Goal: Task Accomplishment & Management: Complete application form

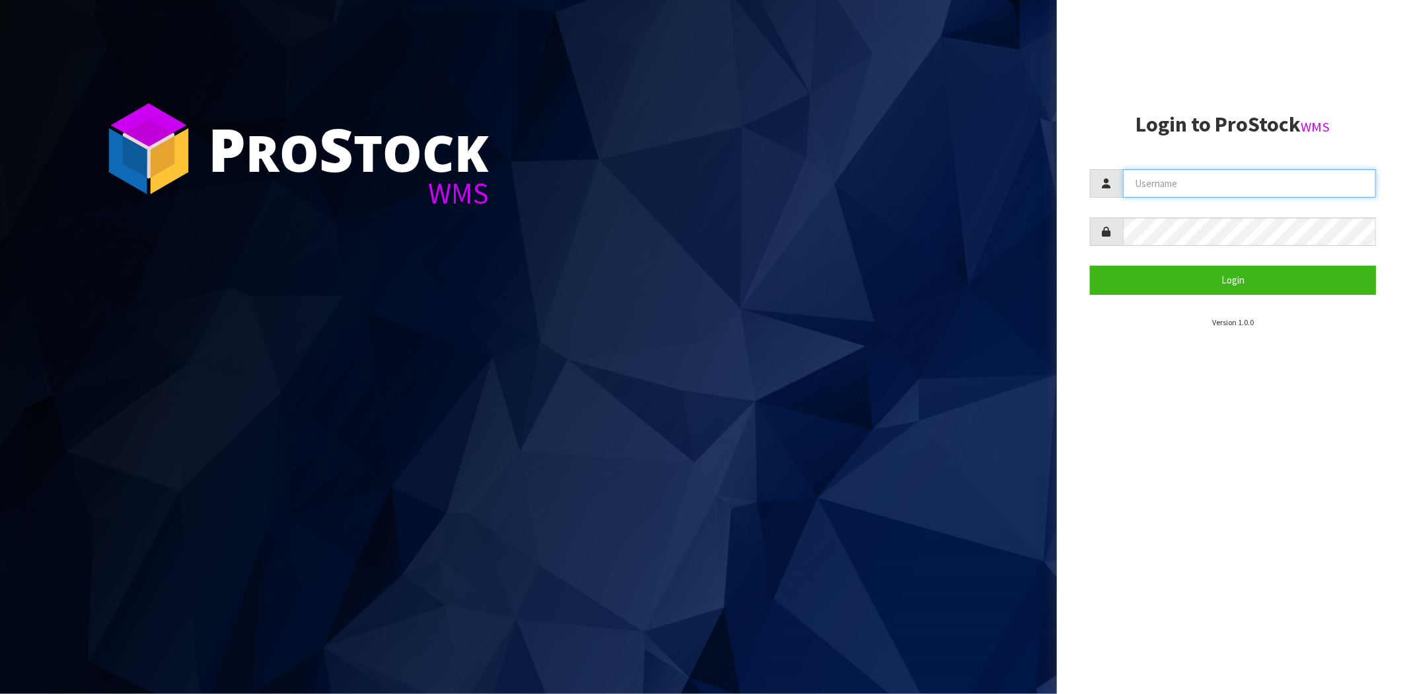
click at [1164, 182] on input "text" at bounding box center [1249, 183] width 253 height 28
type input "[PERSON_NAME][EMAIL_ADDRESS][DOMAIN_NAME]"
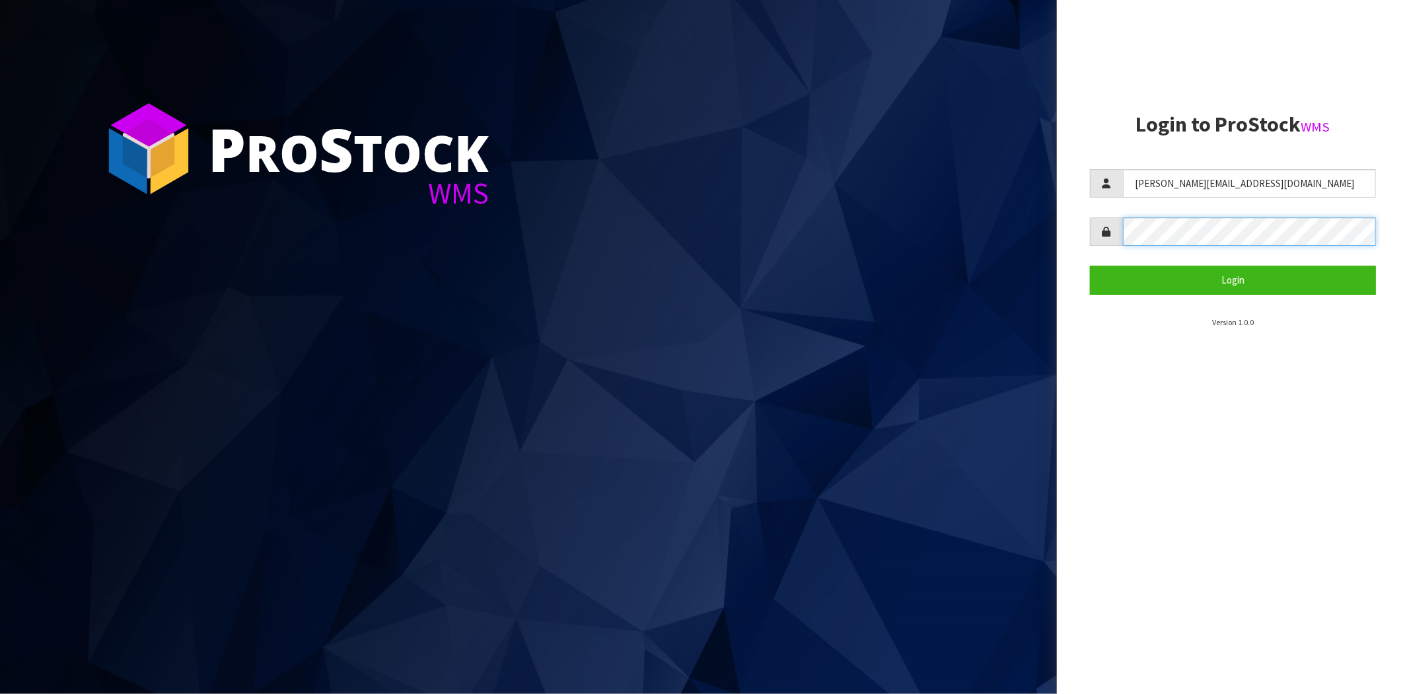
click at [1090, 266] on button "Login" at bounding box center [1233, 280] width 286 height 28
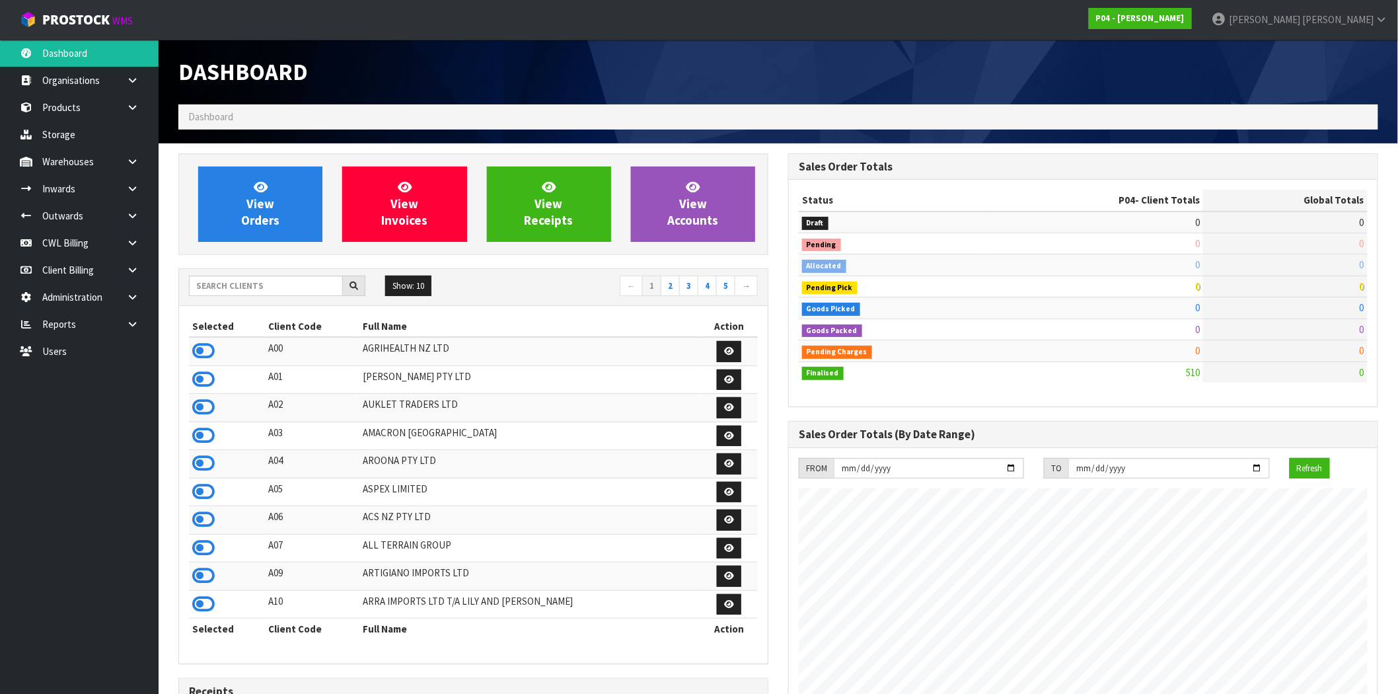
scroll to position [808, 610]
click at [238, 282] on input "text" at bounding box center [266, 285] width 154 height 20
click at [140, 242] on link at bounding box center [137, 242] width 42 height 27
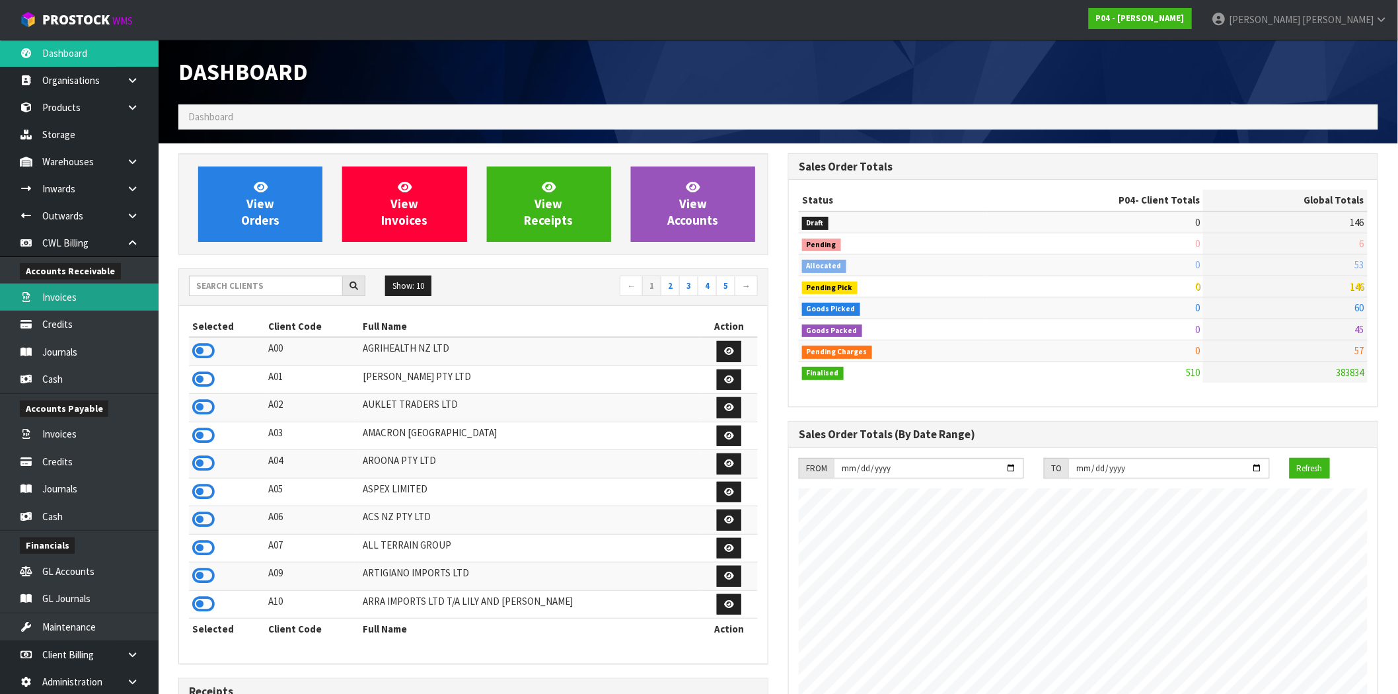
click at [75, 297] on link "Invoices" at bounding box center [79, 296] width 159 height 27
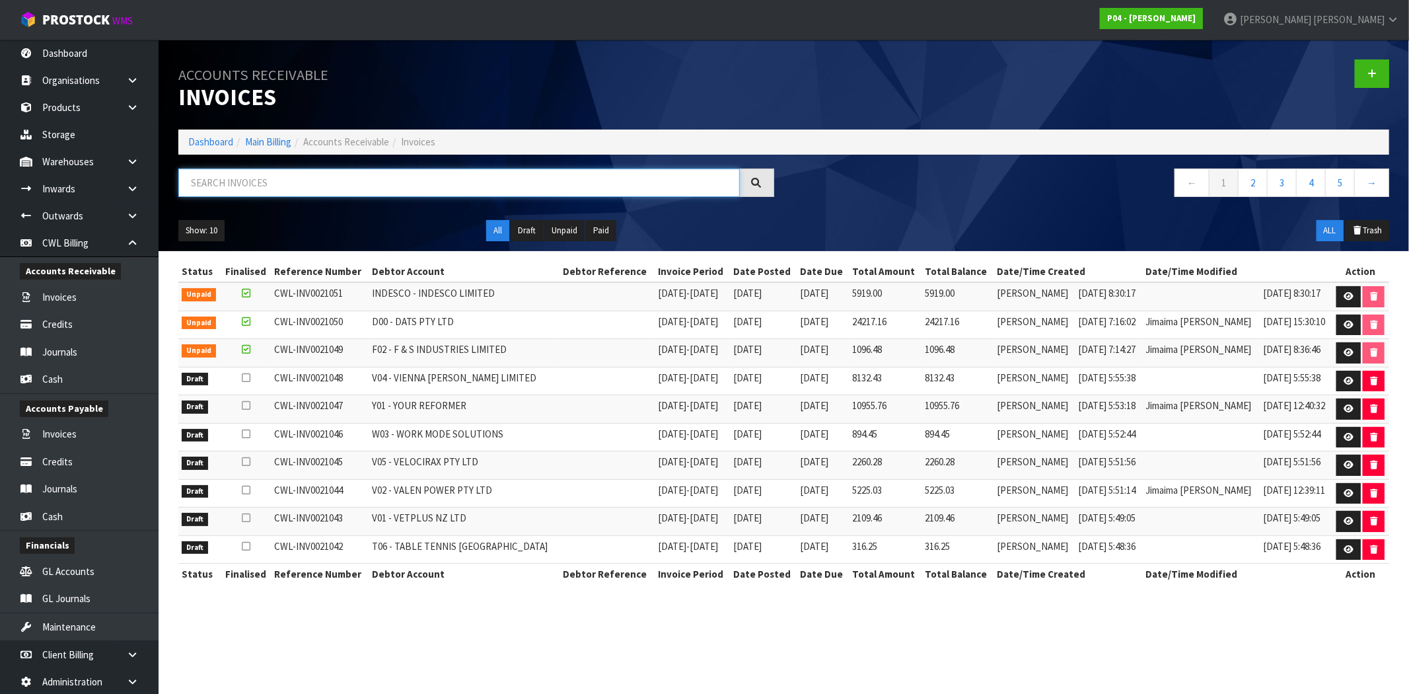
click at [302, 182] on input "text" at bounding box center [458, 182] width 561 height 28
paste input "CWL-INV0021014"
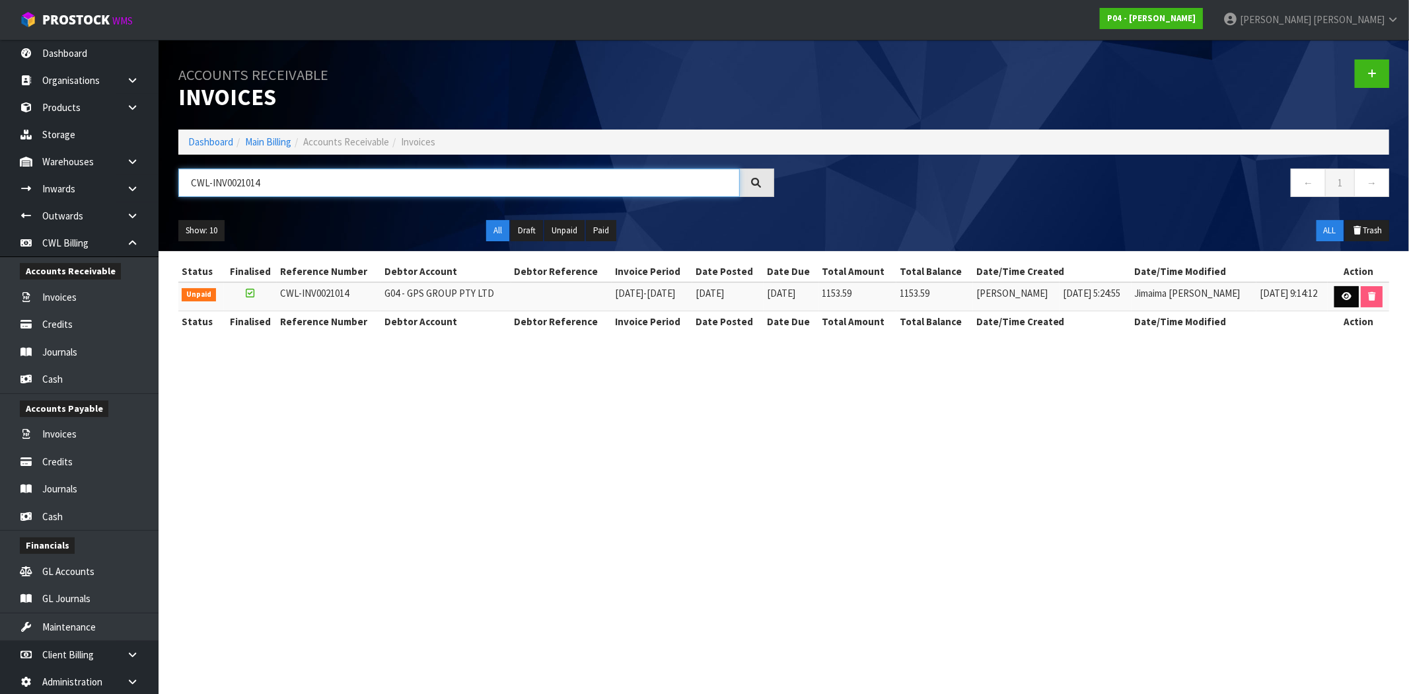
type input "CWL-INV0021014"
click at [1344, 301] on link at bounding box center [1346, 296] width 24 height 21
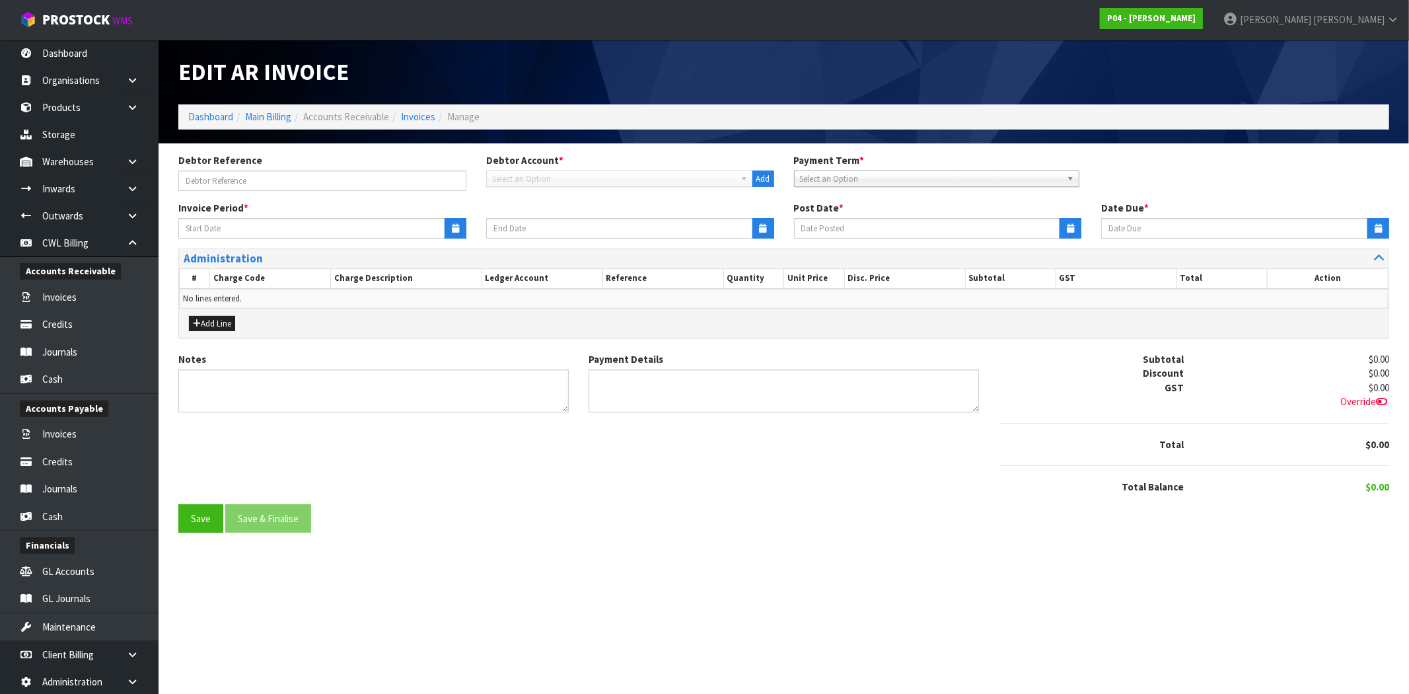
type input "[DATE]"
type textarea "Please contact us [DATE] should there be any discrepancies."
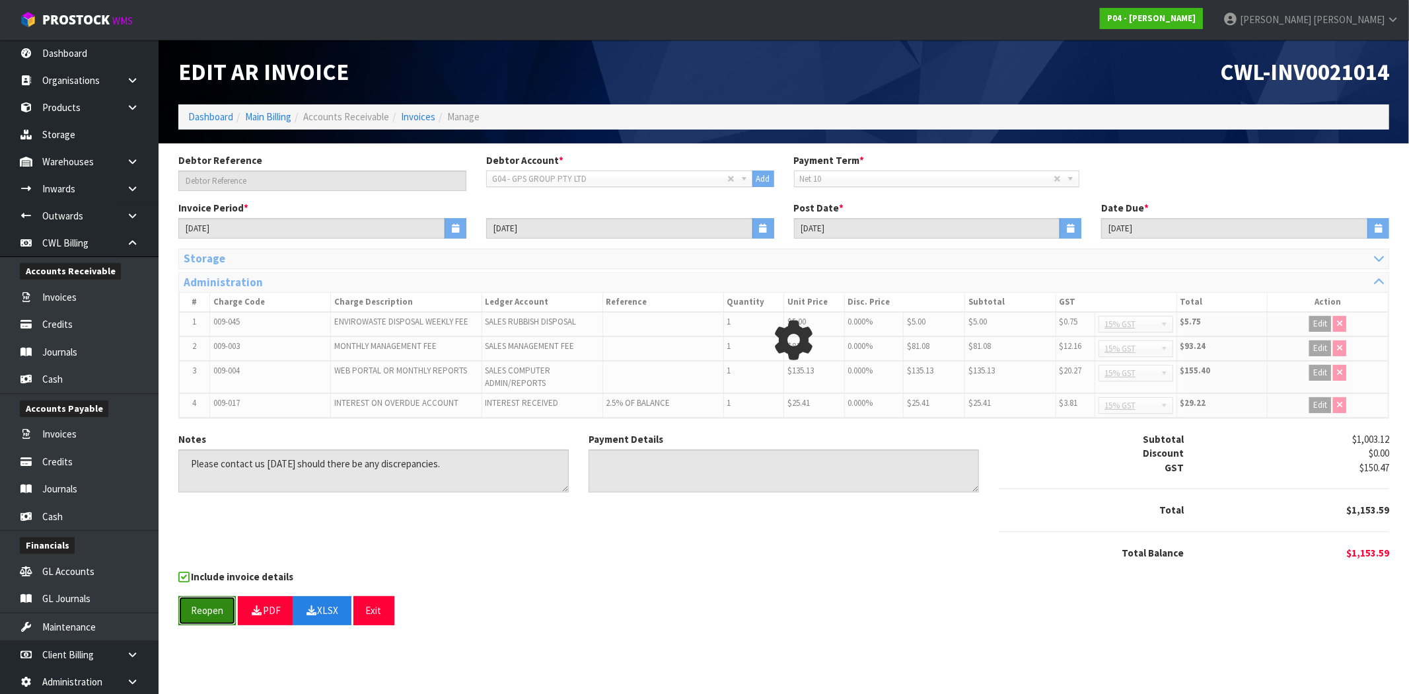
click at [202, 609] on button "Reopen" at bounding box center [206, 610] width 57 height 28
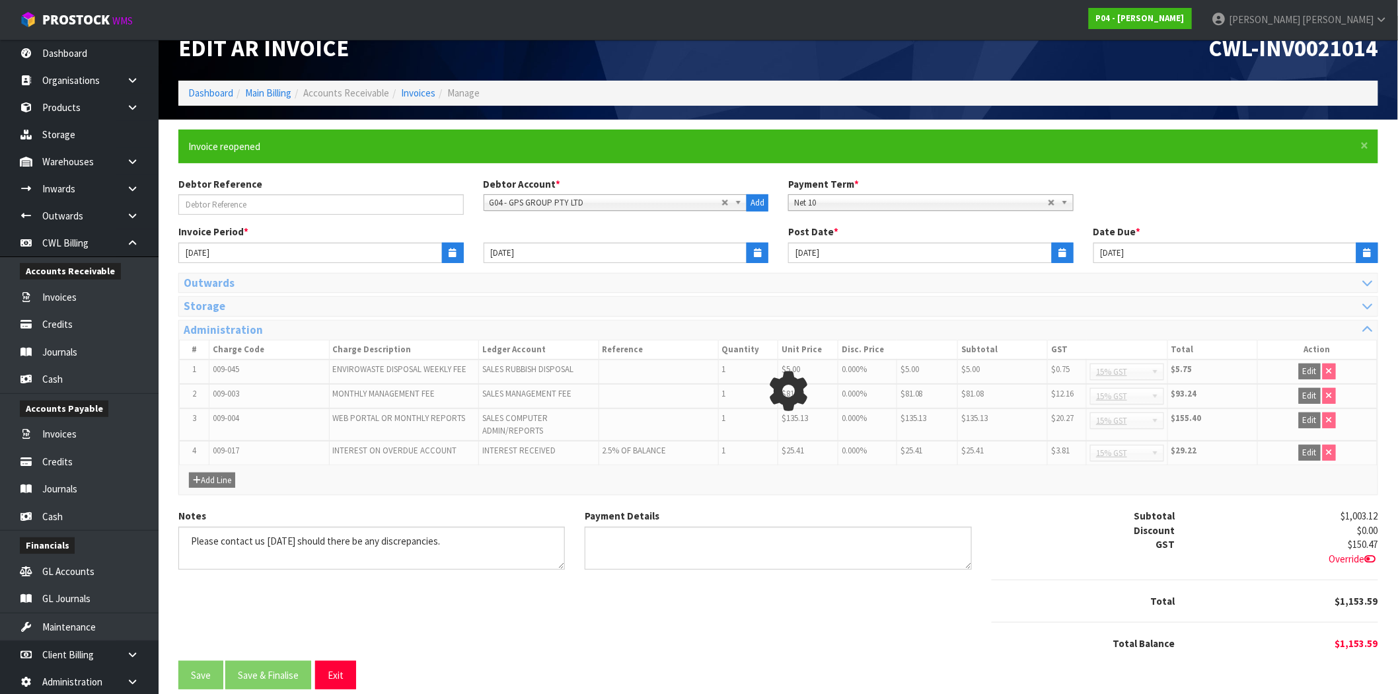
scroll to position [37, 0]
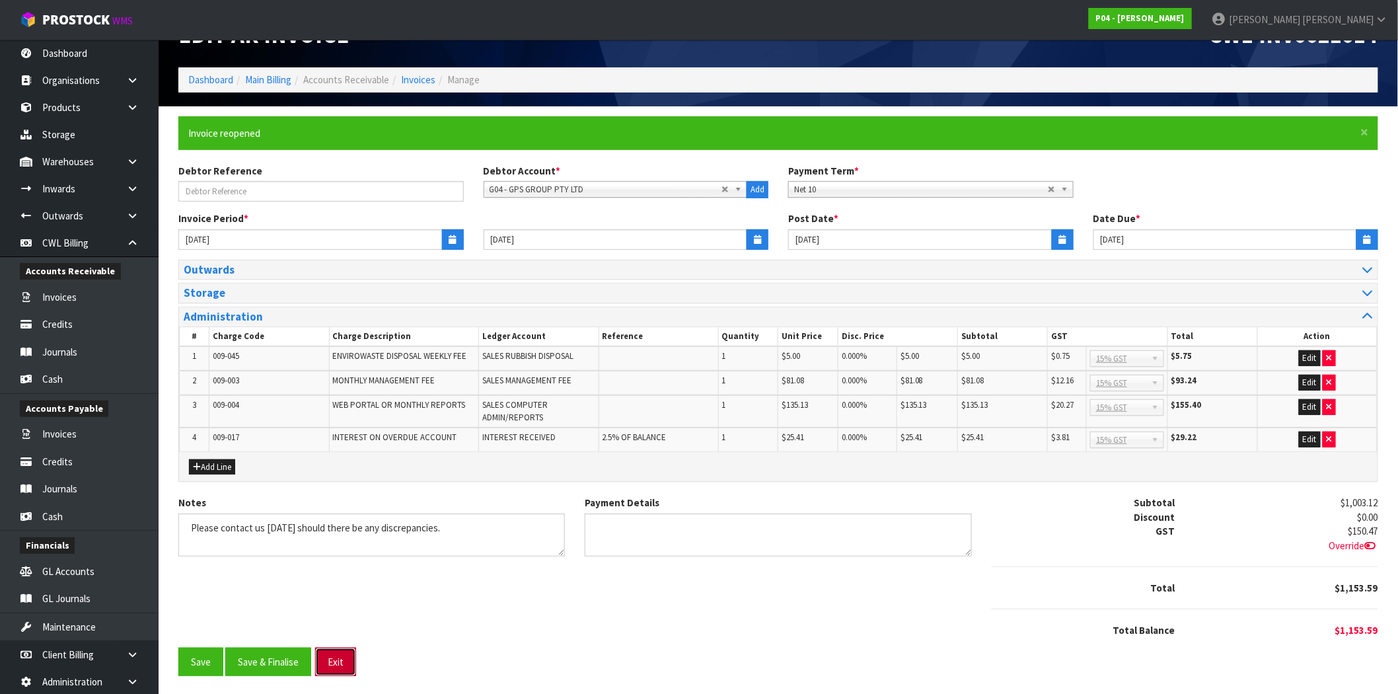
click at [335, 662] on button "Exit" at bounding box center [335, 661] width 41 height 28
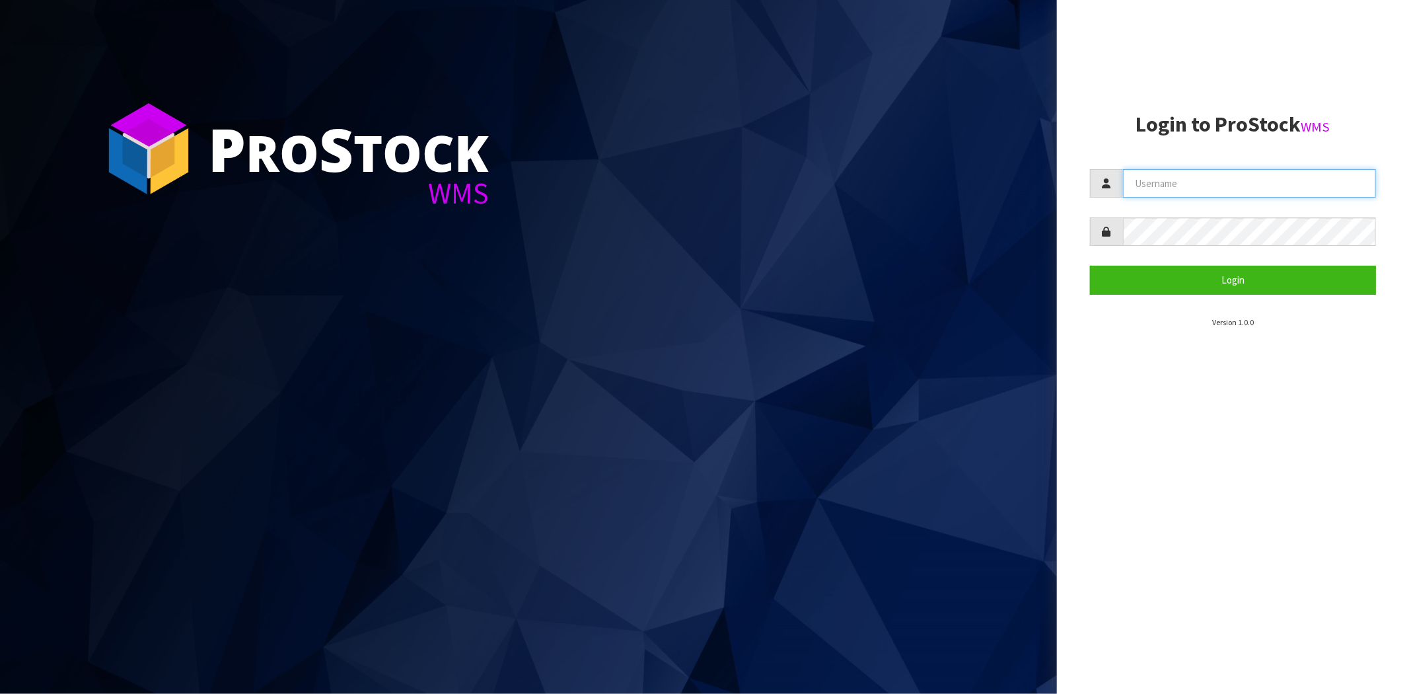
click at [1193, 180] on input "text" at bounding box center [1249, 183] width 253 height 28
type input "[PERSON_NAME][EMAIL_ADDRESS][DOMAIN_NAME]"
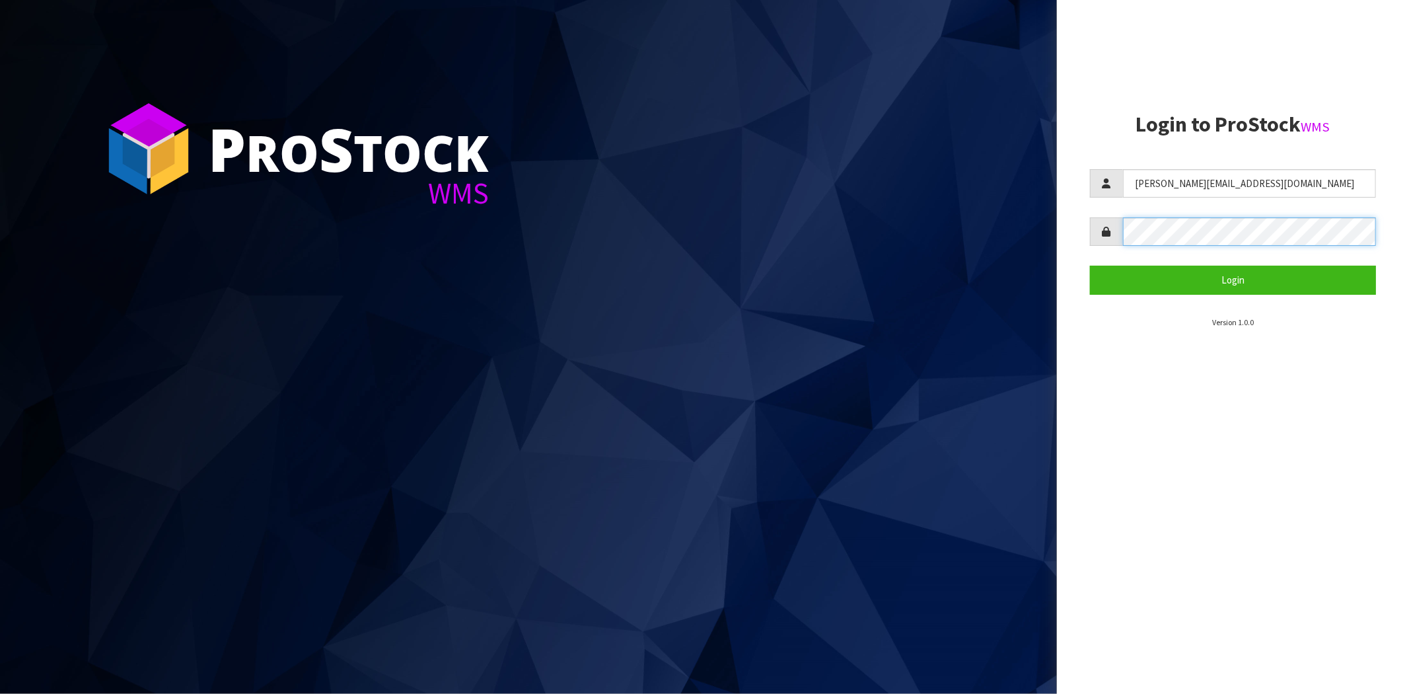
click at [1090, 266] on button "Login" at bounding box center [1233, 280] width 286 height 28
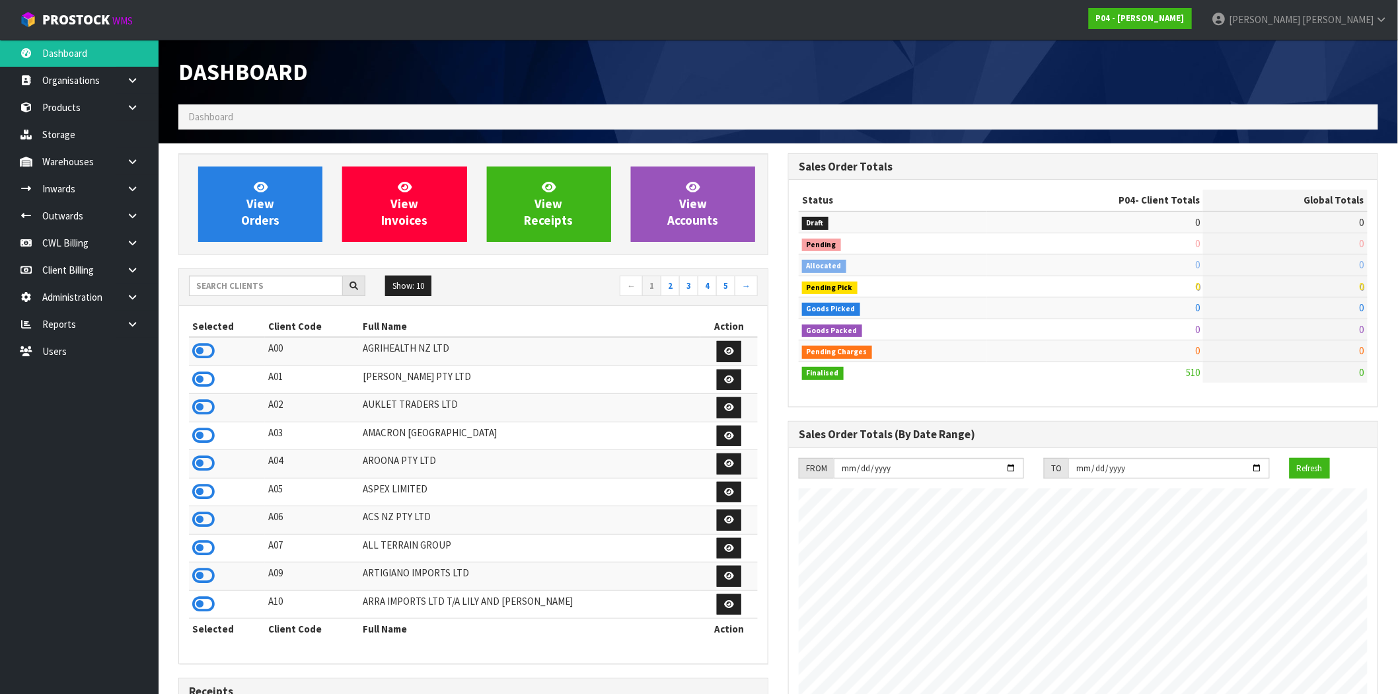
scroll to position [808, 610]
click at [137, 240] on icon at bounding box center [132, 243] width 13 height 10
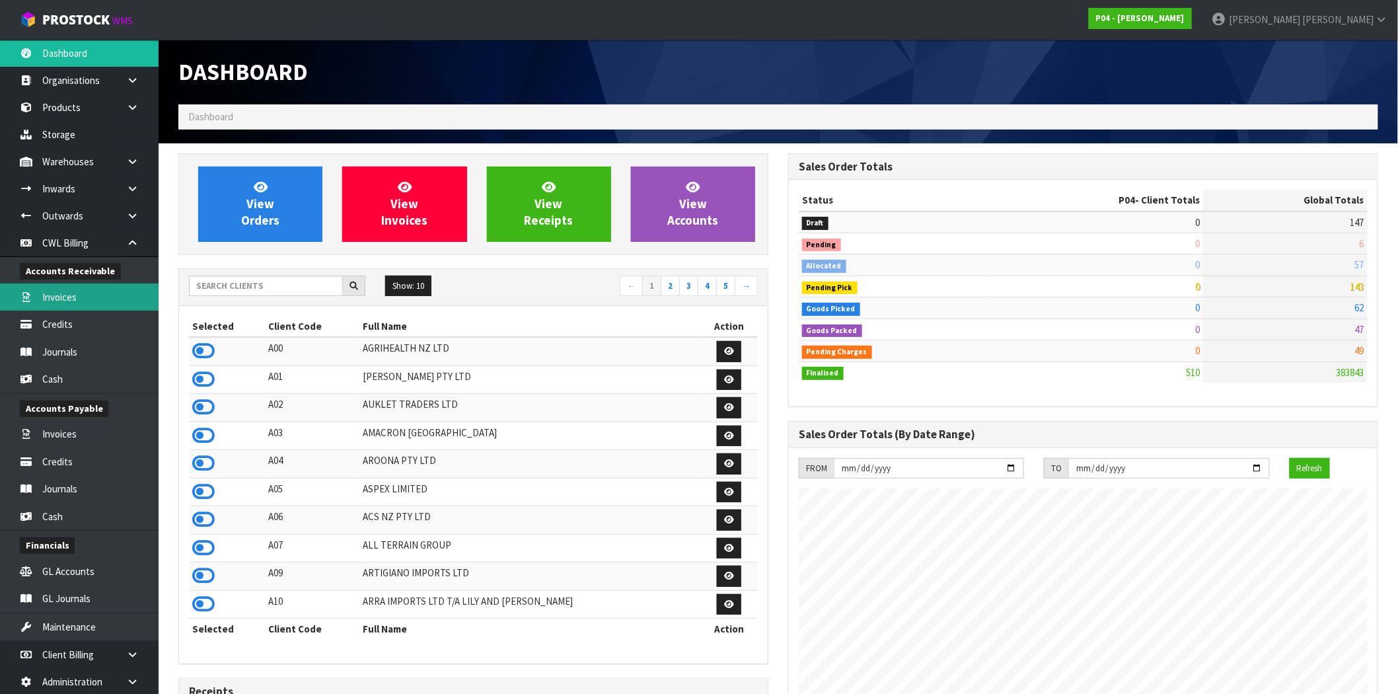
click at [84, 291] on link "Invoices" at bounding box center [79, 296] width 159 height 27
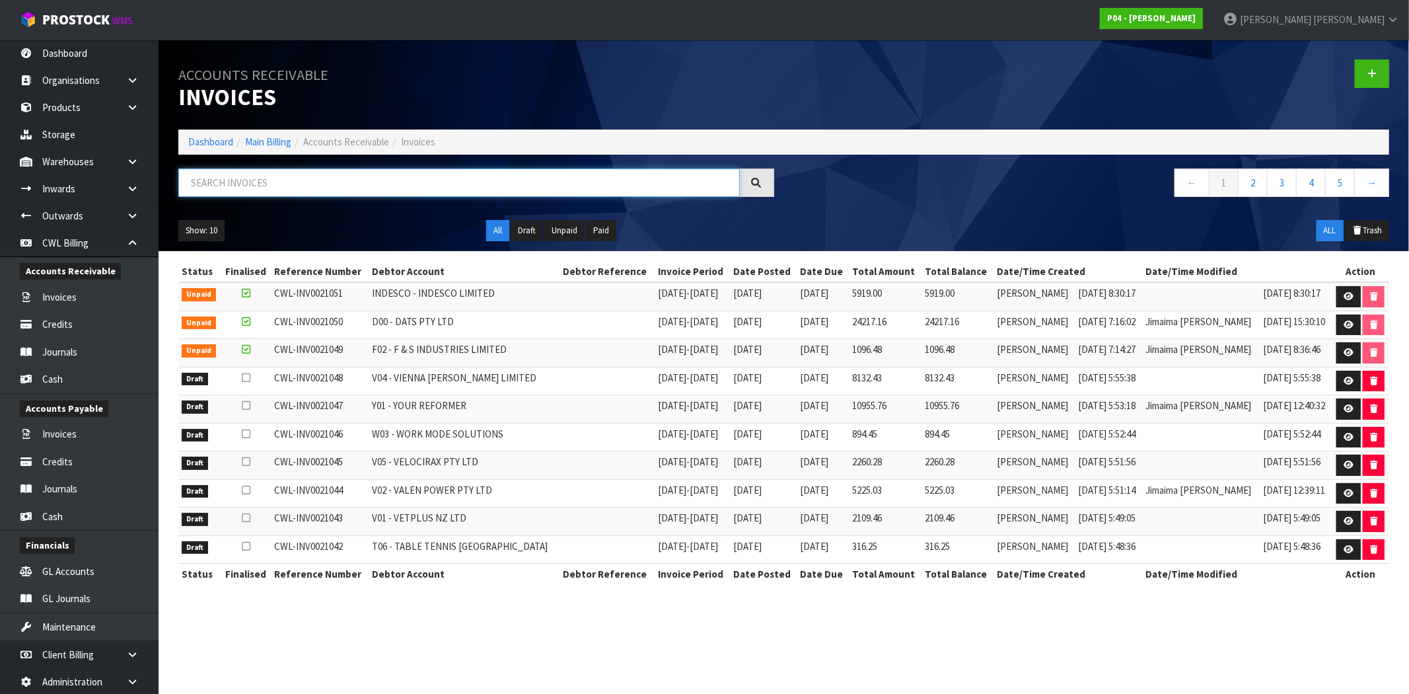
drag, startPoint x: 288, startPoint y: 175, endPoint x: 291, endPoint y: 183, distance: 8.6
click at [291, 182] on input "text" at bounding box center [458, 182] width 561 height 28
paste input "CWL-INV0021006"
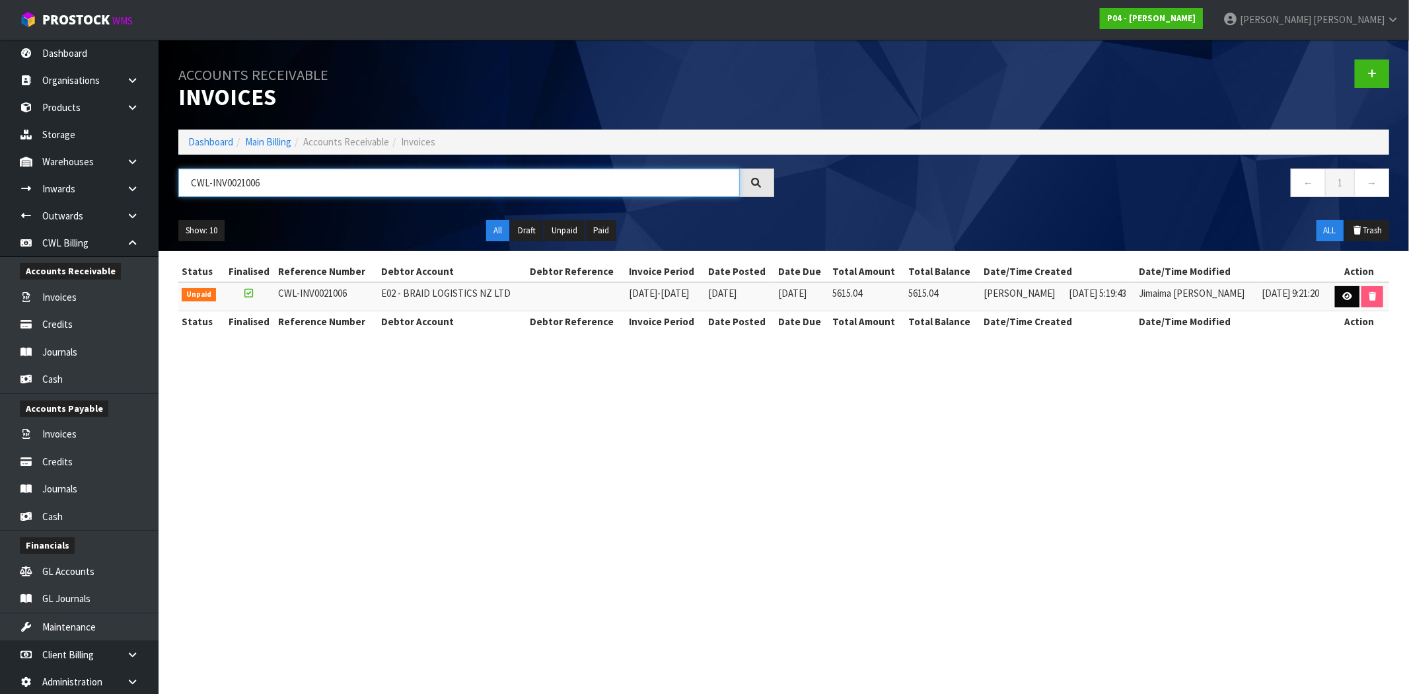
type input "CWL-INV0021006"
click at [1347, 298] on icon at bounding box center [1347, 296] width 10 height 9
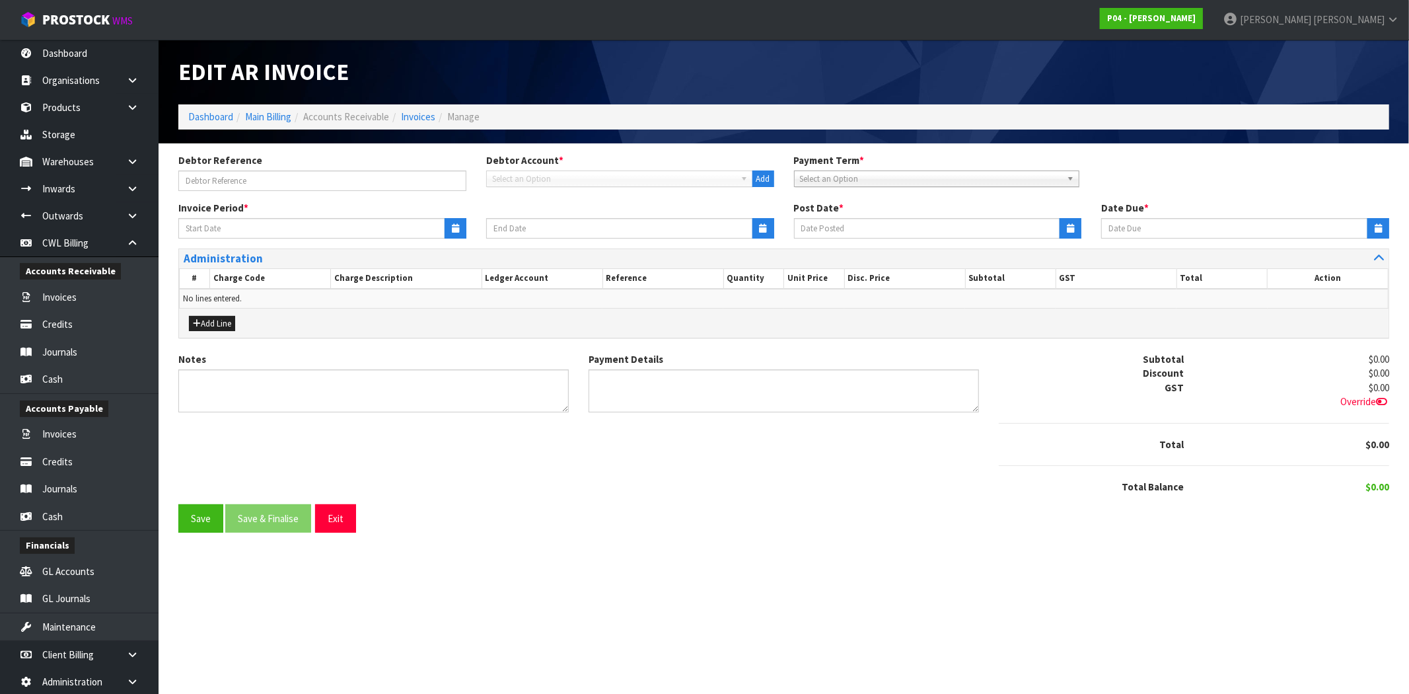
type input "[DATE]"
type textarea "Please contact us [DATE] should there be any discrepancies."
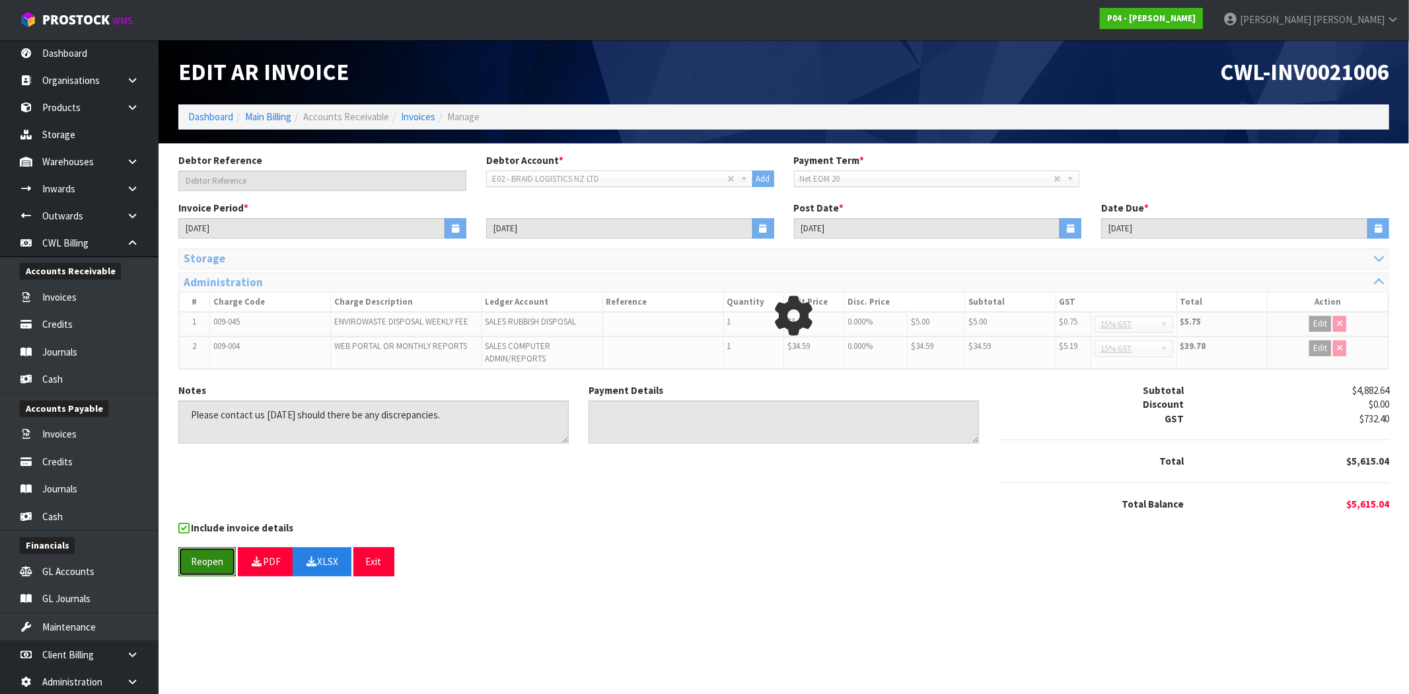
click at [206, 555] on button "Reopen" at bounding box center [206, 561] width 57 height 28
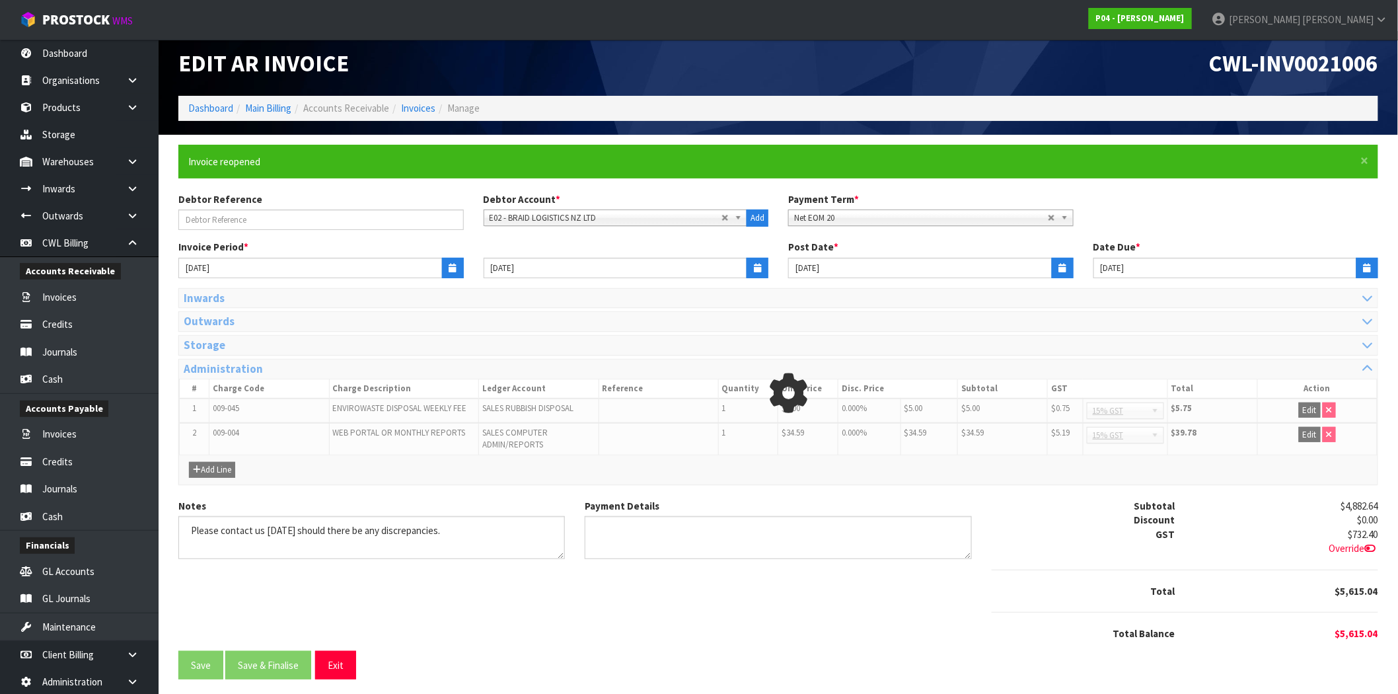
scroll to position [13, 0]
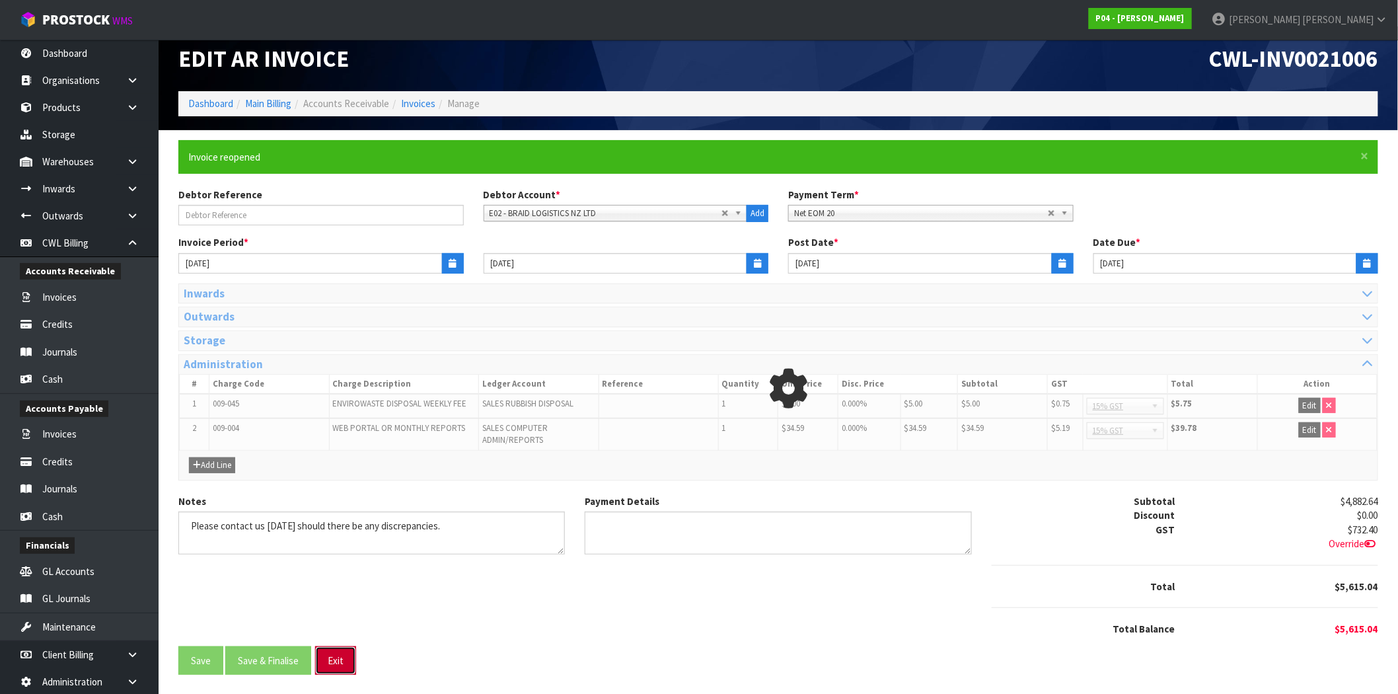
click at [340, 659] on button "Exit" at bounding box center [335, 660] width 41 height 28
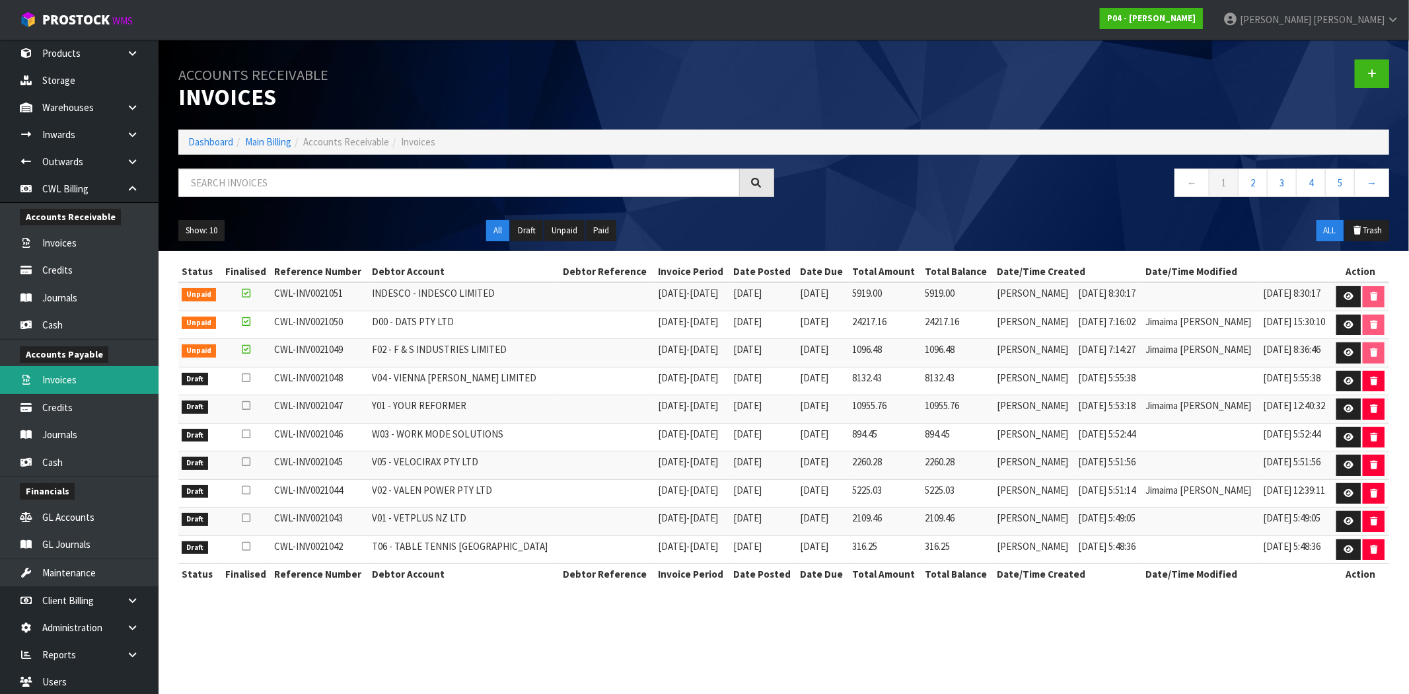
scroll to position [82, 0]
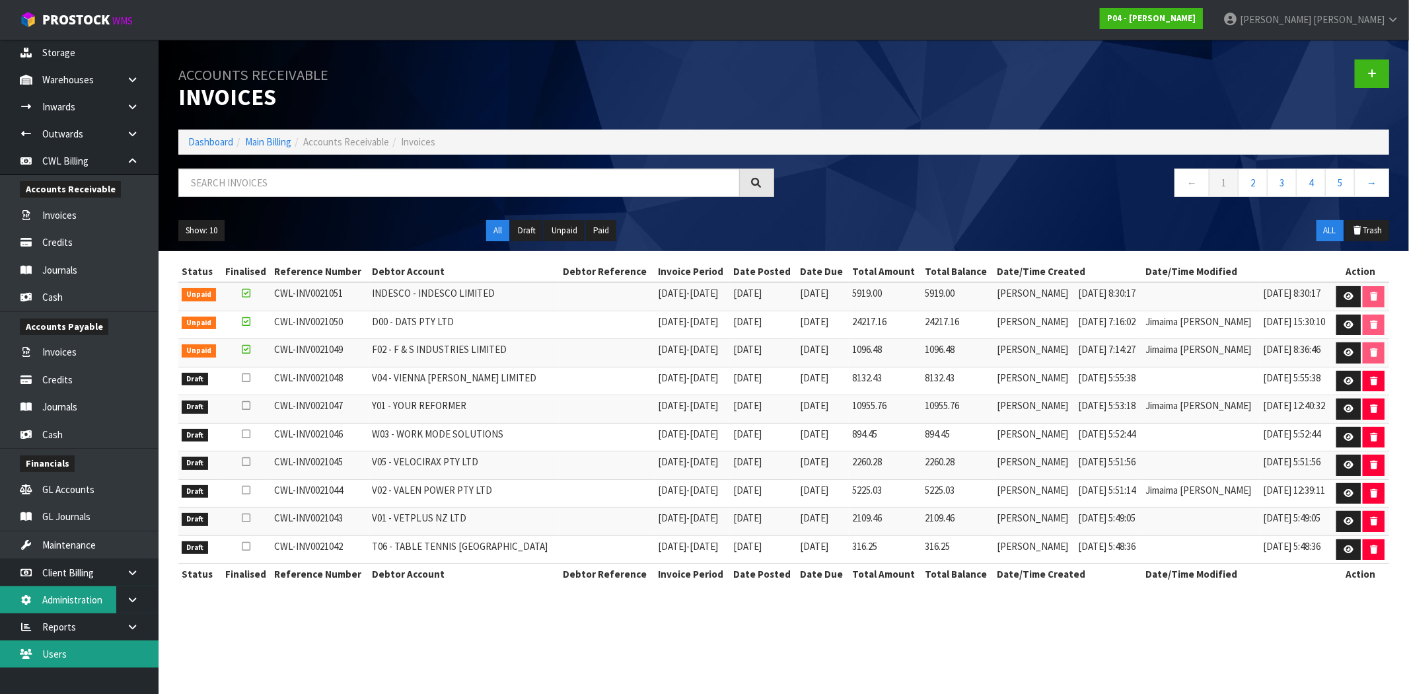
drag, startPoint x: 89, startPoint y: 658, endPoint x: 108, endPoint y: 594, distance: 66.2
click at [89, 658] on link "Users" at bounding box center [79, 653] width 159 height 27
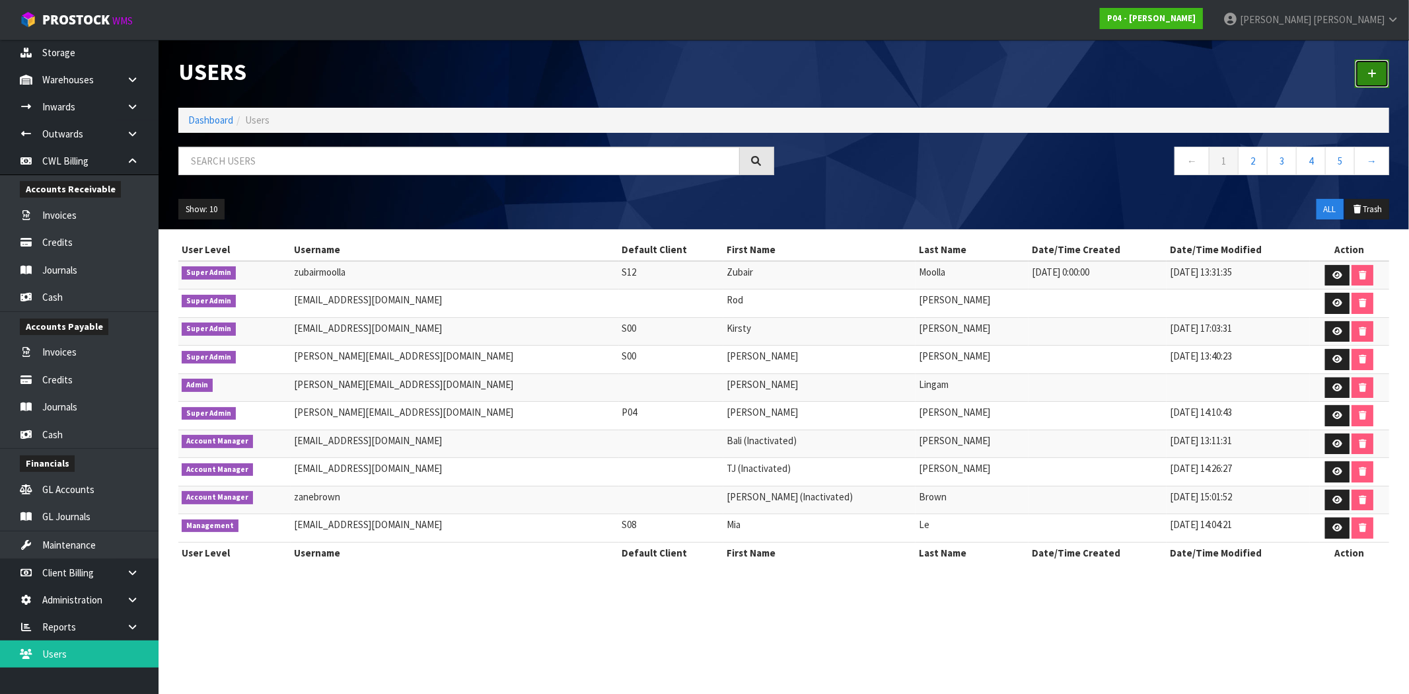
click at [1382, 68] on link at bounding box center [1372, 73] width 34 height 28
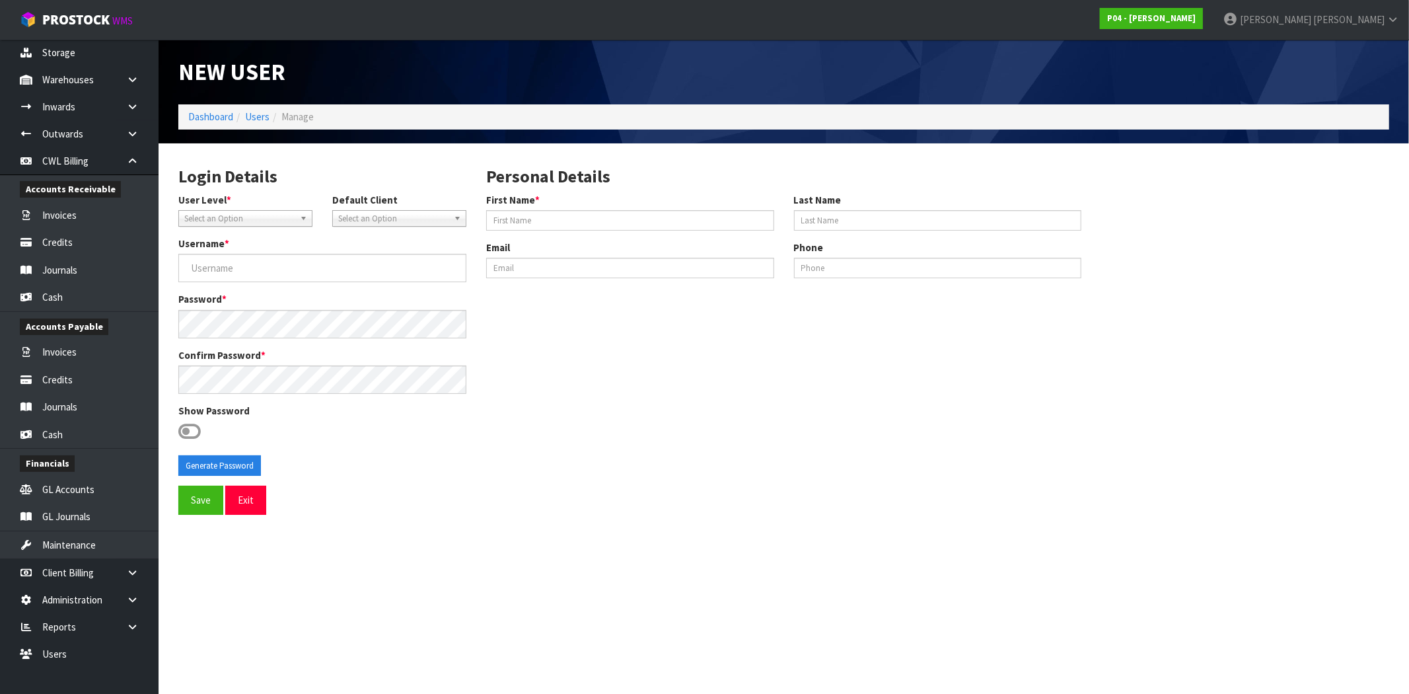
click at [241, 213] on span "Select an Option" at bounding box center [239, 219] width 110 height 16
click at [218, 258] on li "Client" at bounding box center [245, 256] width 127 height 17
click at [384, 215] on span "Select an Option" at bounding box center [393, 219] width 110 height 16
type input "ama"
click at [405, 256] on li "A03- AMA CRON [GEOGRAPHIC_DATA]" at bounding box center [399, 261] width 127 height 26
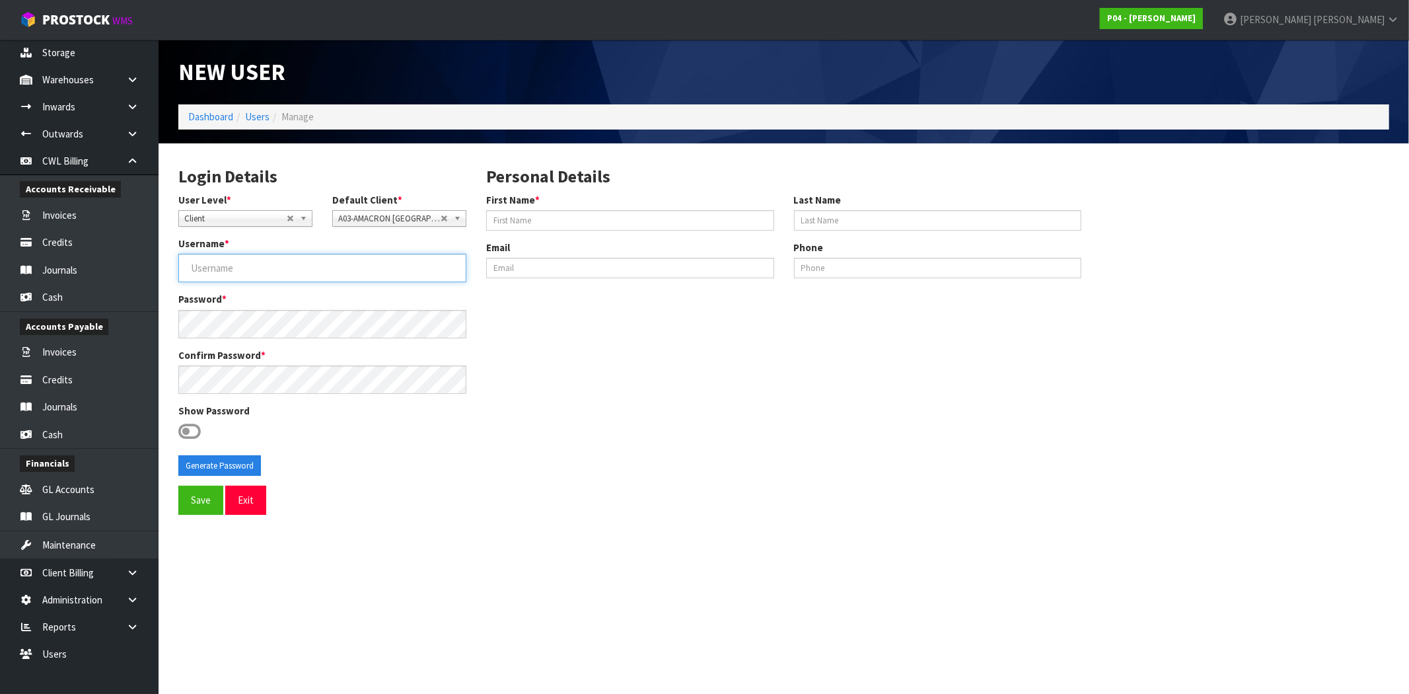
click at [326, 266] on input "Username *" at bounding box center [322, 268] width 288 height 28
paste input "[EMAIL_ADDRESS][DOMAIN_NAME]"
type input "[EMAIL_ADDRESS][DOMAIN_NAME]"
click at [597, 504] on div "Save Exit" at bounding box center [783, 499] width 1211 height 28
click at [608, 216] on input "First Name *" at bounding box center [630, 220] width 288 height 20
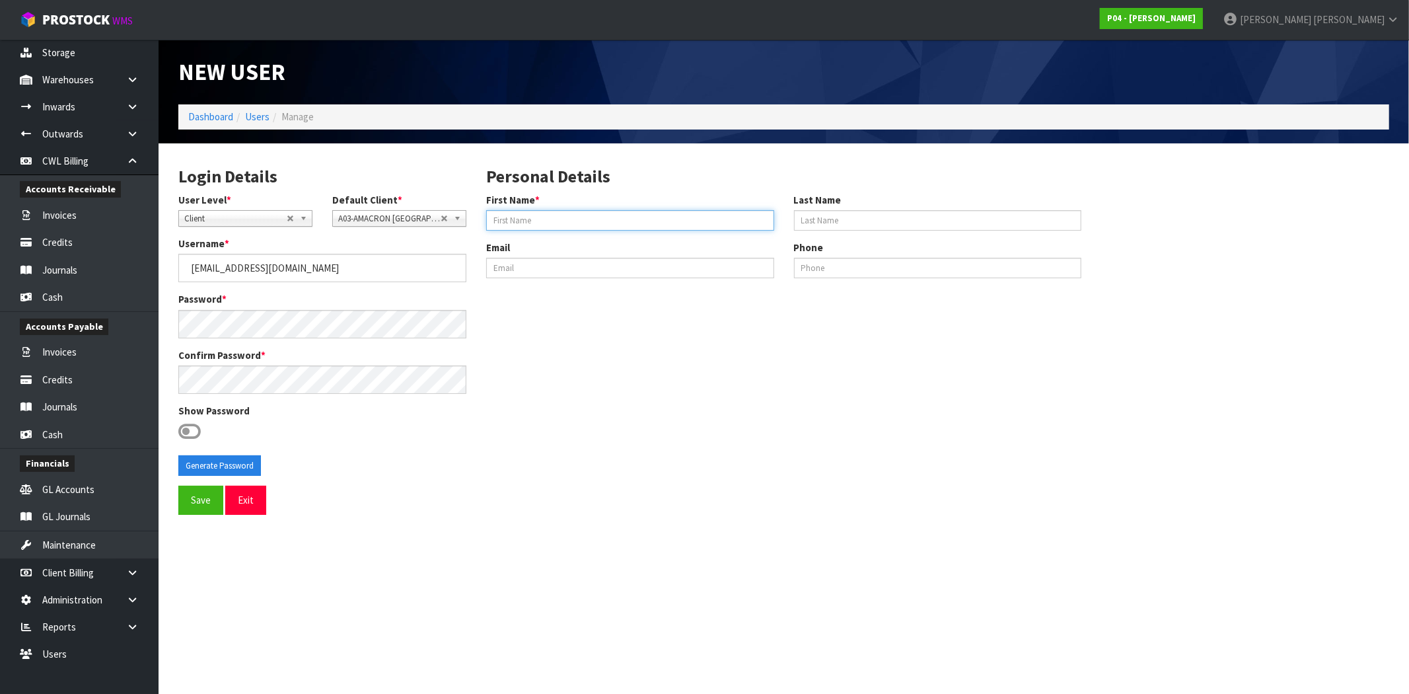
paste input "[PERSON_NAME]"
drag, startPoint x: 546, startPoint y: 221, endPoint x: 526, endPoint y: 221, distance: 19.8
click at [526, 221] on input "[PERSON_NAME]" at bounding box center [630, 220] width 288 height 20
drag, startPoint x: 547, startPoint y: 221, endPoint x: 532, endPoint y: 223, distance: 14.6
click at [532, 223] on input "[PERSON_NAME]" at bounding box center [630, 220] width 288 height 20
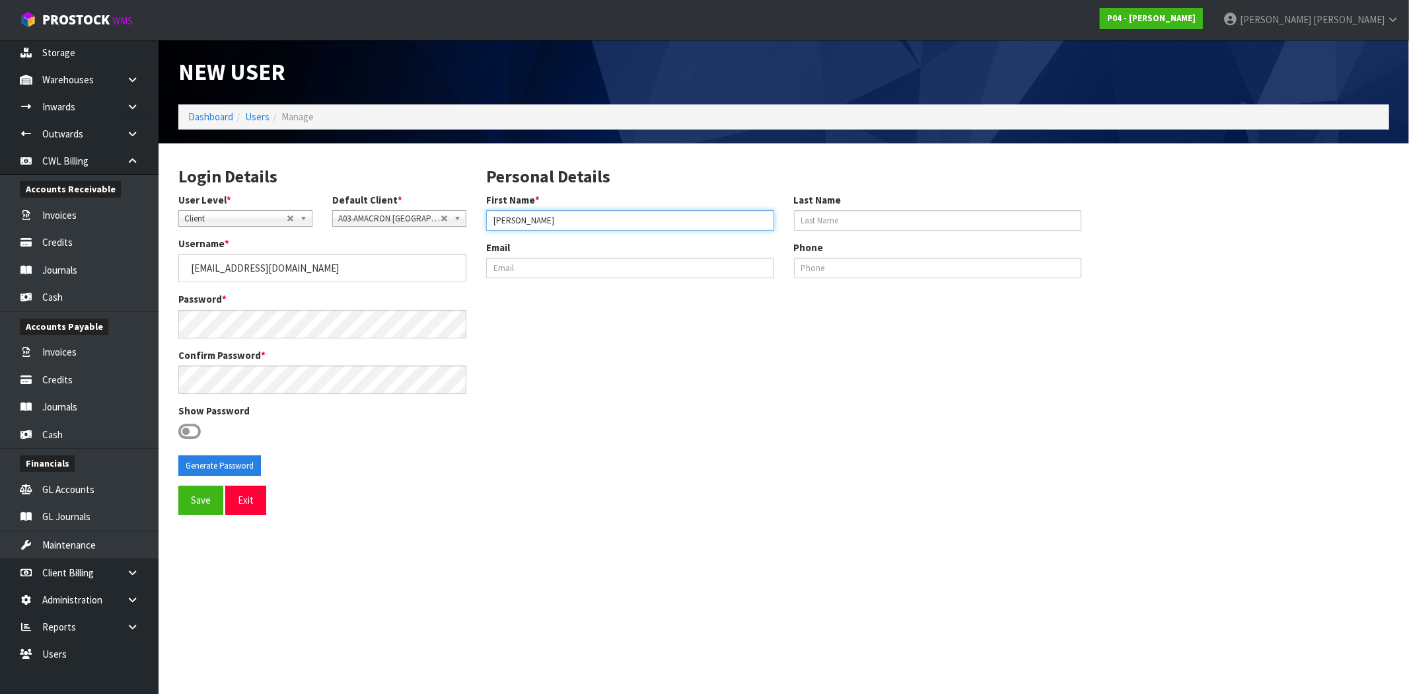
click at [563, 216] on input "[PERSON_NAME]" at bounding box center [630, 220] width 288 height 20
drag, startPoint x: 550, startPoint y: 221, endPoint x: 518, endPoint y: 221, distance: 32.4
click at [518, 221] on input "[PERSON_NAME]" at bounding box center [630, 220] width 288 height 20
type input "Mercy"
click at [856, 210] on input "Last Name" at bounding box center [938, 220] width 288 height 20
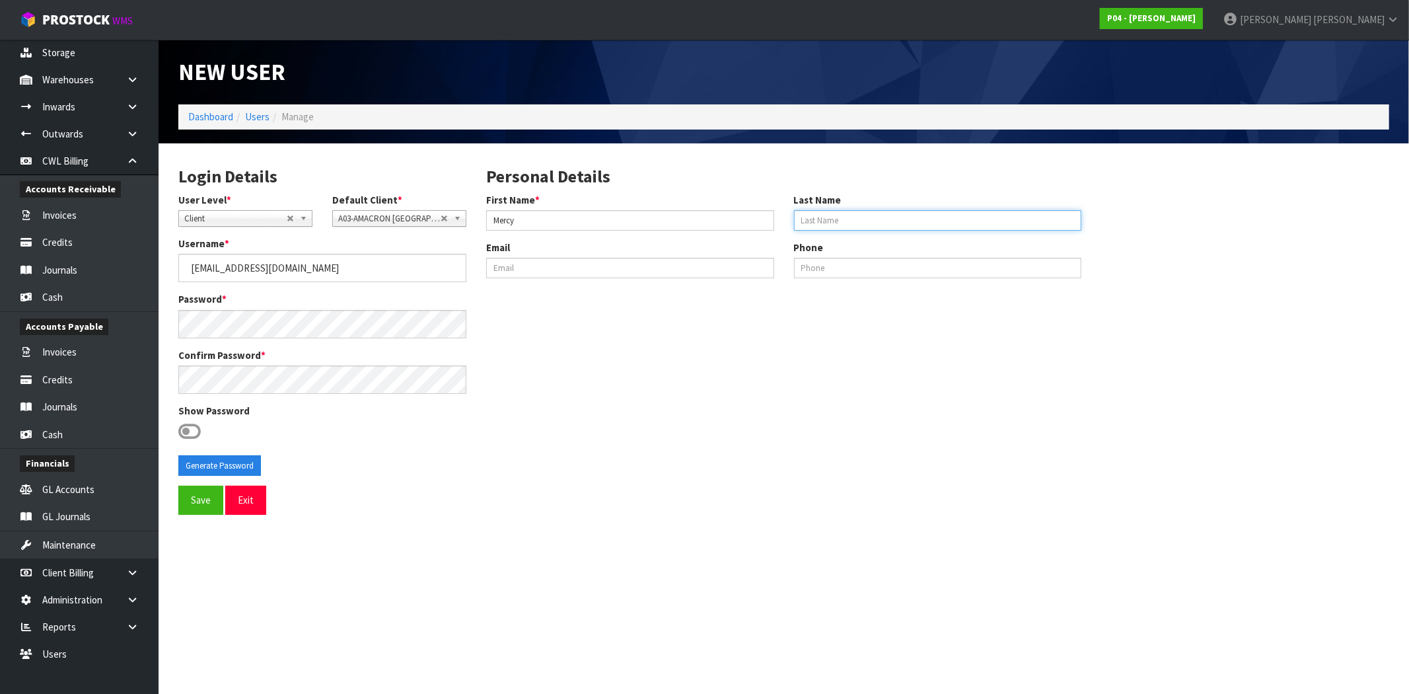
paste input "[PERSON_NAME]"
type input "[PERSON_NAME]"
click at [602, 219] on input "Mercy" at bounding box center [630, 220] width 288 height 20
click at [489, 216] on input "Mercy" at bounding box center [630, 220] width 288 height 20
type input "Mercy"
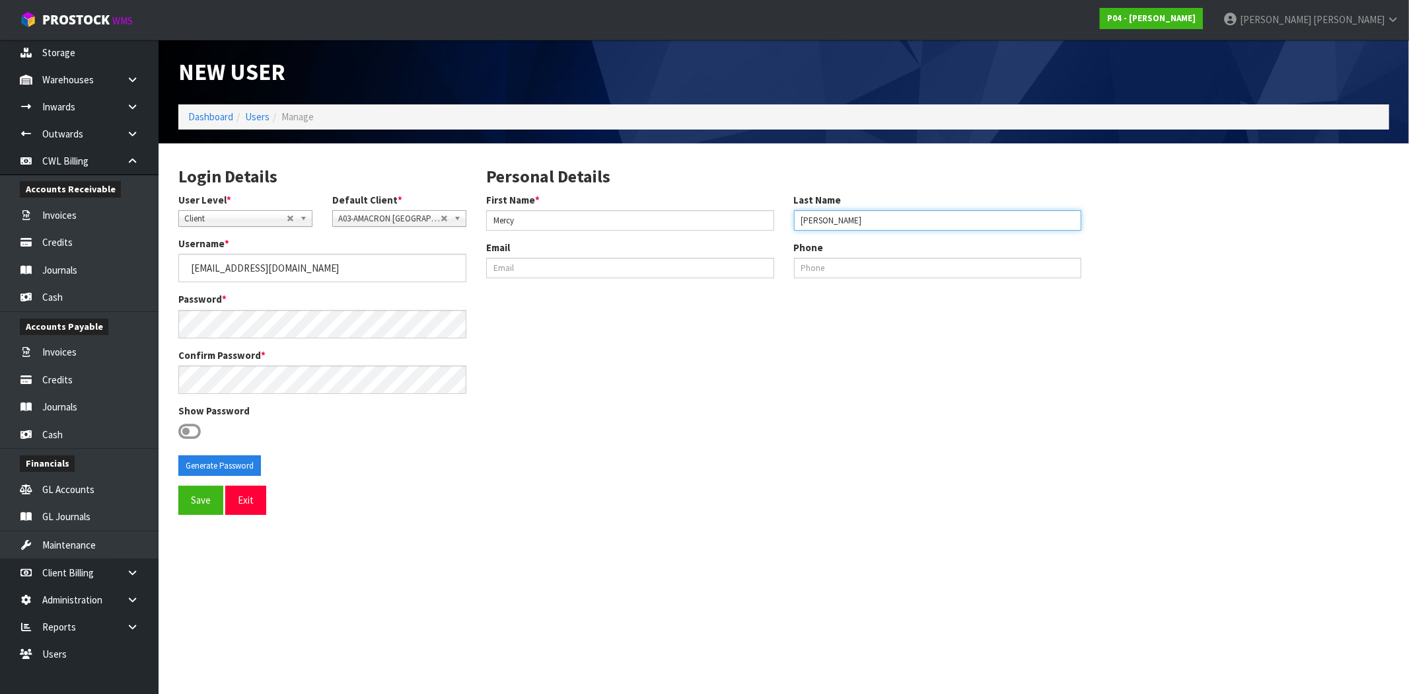
click at [803, 219] on input "[PERSON_NAME]" at bounding box center [938, 220] width 288 height 20
click at [794, 219] on input "[PERSON_NAME]" at bounding box center [938, 220] width 288 height 20
click at [876, 225] on input "[PERSON_NAME]" at bounding box center [938, 220] width 288 height 20
click at [760, 406] on div "Login Details User Level * Client Warehouse Staff Warehouse Manager Account Man…" at bounding box center [783, 319] width 1231 height 333
click at [192, 429] on icon at bounding box center [189, 431] width 22 height 20
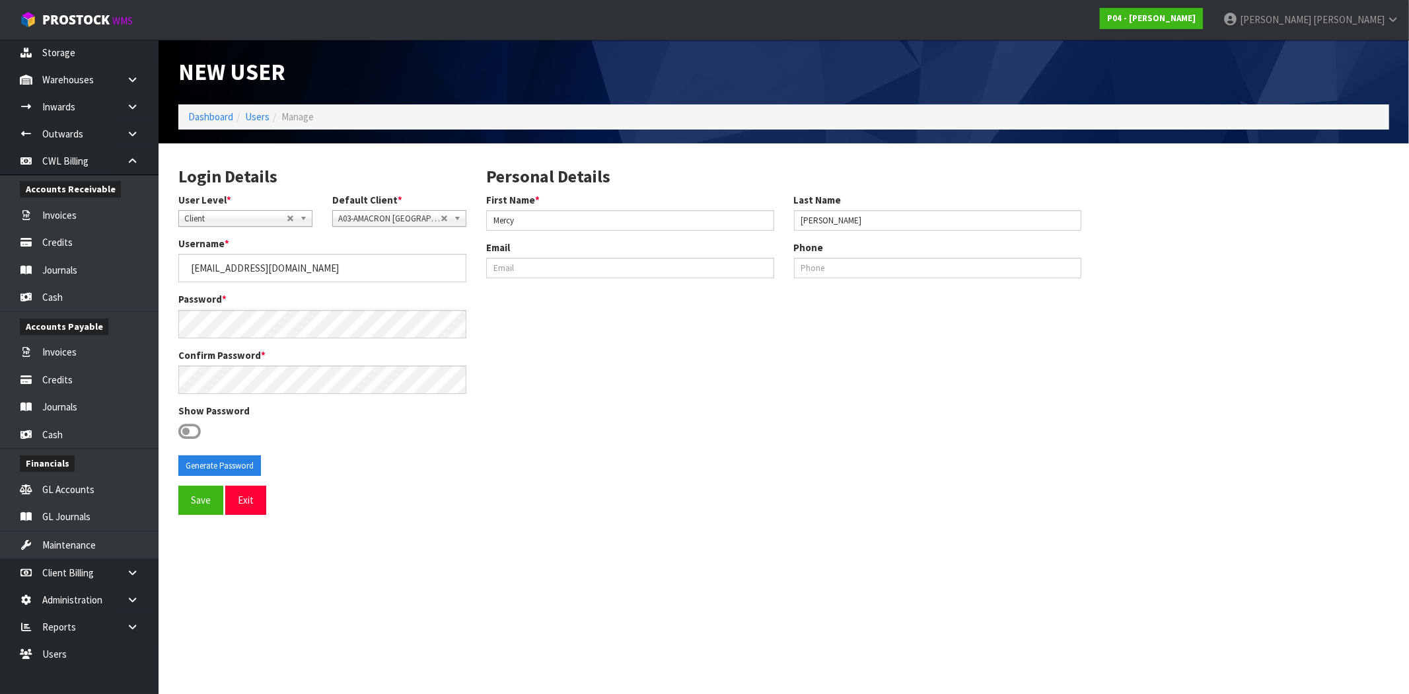
click at [0, 0] on input "checkbox" at bounding box center [0, 0] width 0 height 0
click at [221, 459] on button "Generate Password" at bounding box center [219, 465] width 83 height 21
drag, startPoint x: 308, startPoint y: 267, endPoint x: 143, endPoint y: 268, distance: 164.5
click at [143, 268] on body "Toggle navigation ProStock WMS P04 - [PERSON_NAME] [PERSON_NAME] Logout Dashboa…" at bounding box center [704, 347] width 1409 height 694
click at [187, 494] on button "Save" at bounding box center [200, 499] width 45 height 28
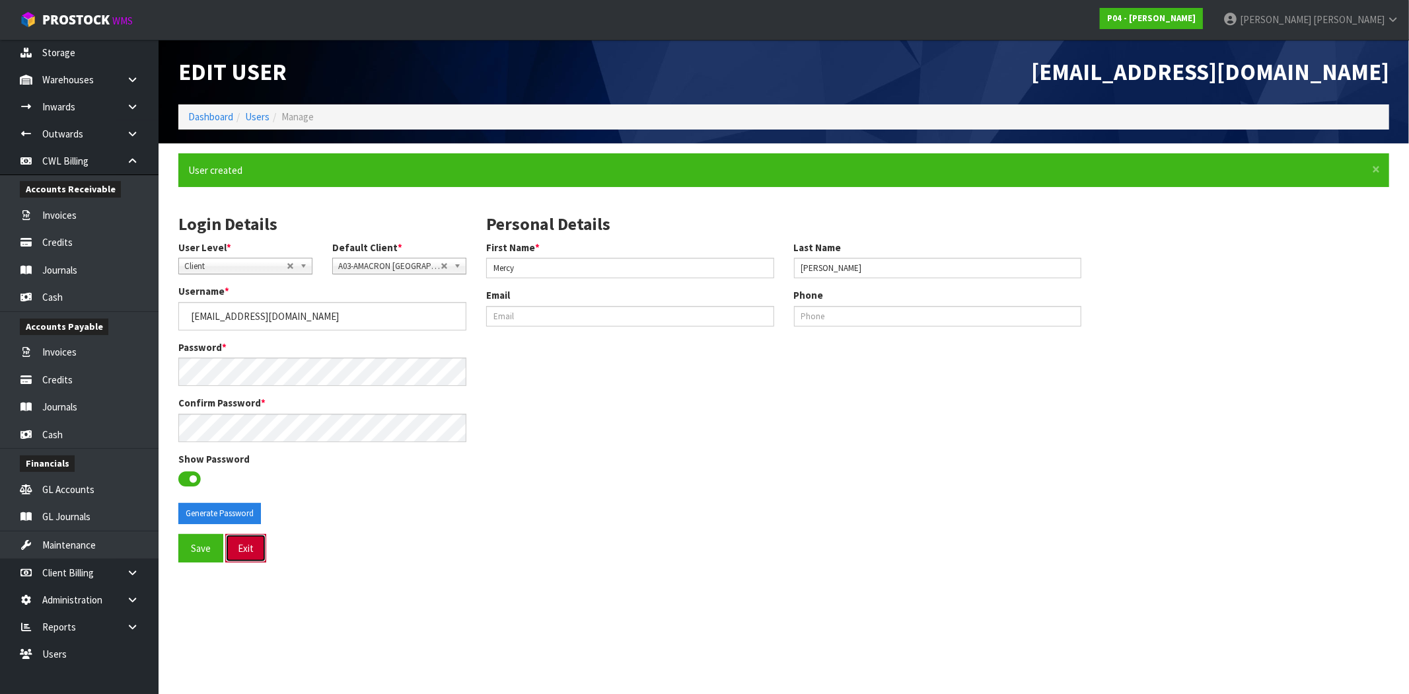
click at [251, 548] on button "Exit" at bounding box center [245, 548] width 41 height 28
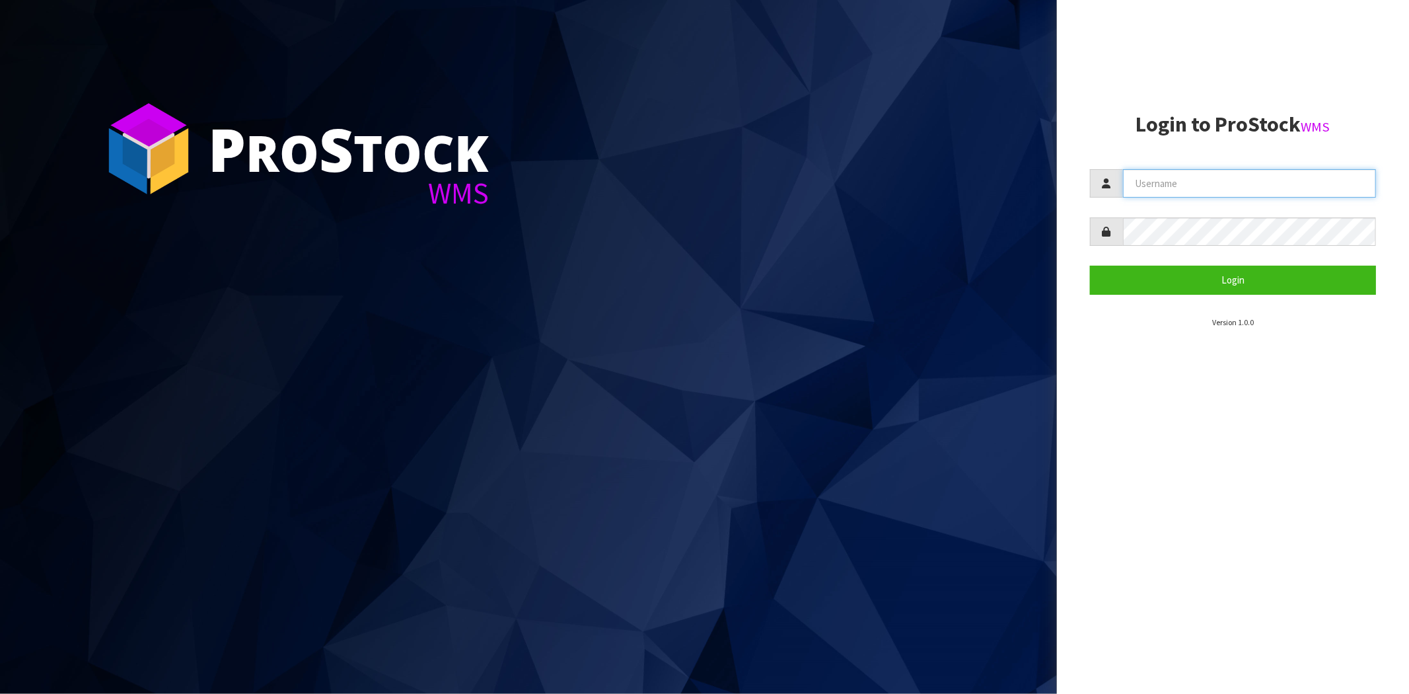
click at [1188, 174] on input "text" at bounding box center [1249, 183] width 253 height 28
paste input "[EMAIL_ADDRESS][DOMAIN_NAME]"
type input "[EMAIL_ADDRESS][DOMAIN_NAME]"
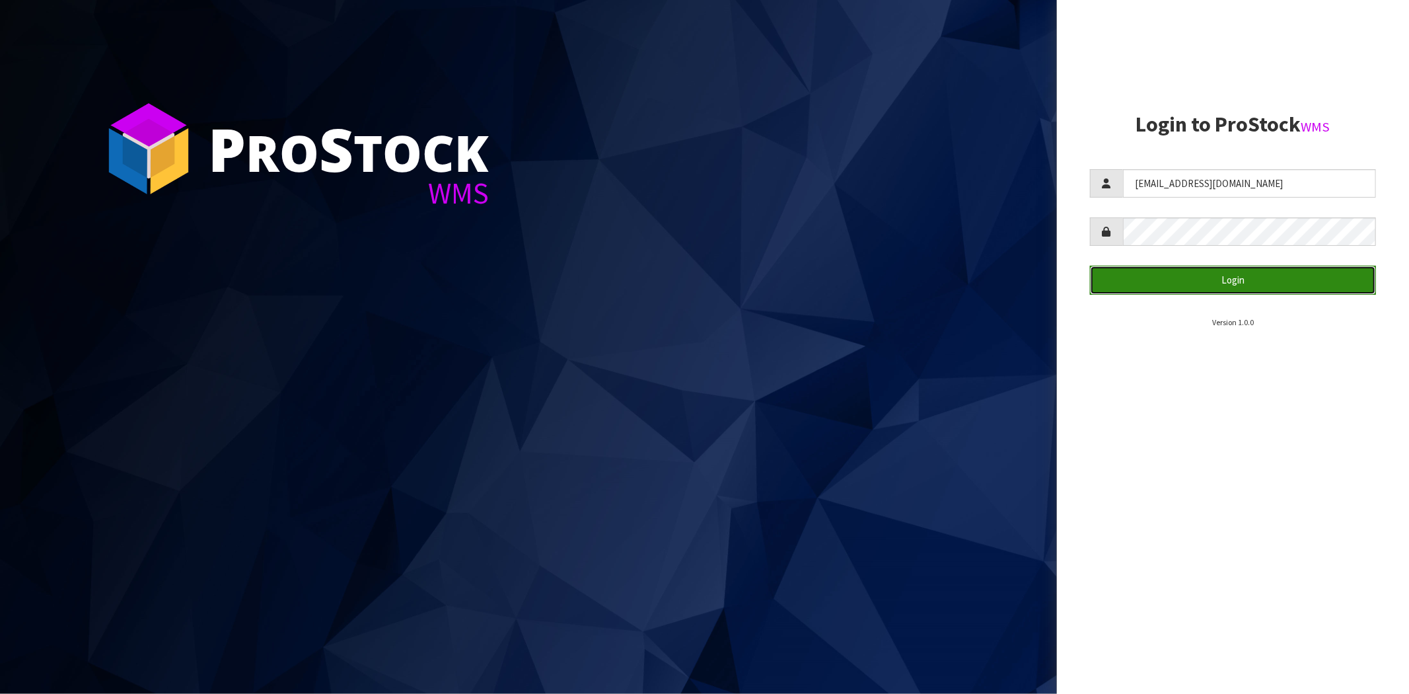
click at [1150, 285] on button "Login" at bounding box center [1233, 280] width 286 height 28
